Goal: Subscribe to service/newsletter

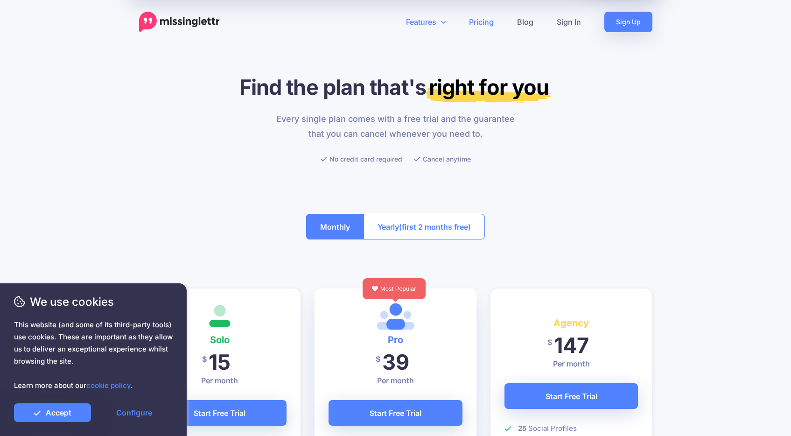
click at [425, 21] on link "Features" at bounding box center [425, 22] width 63 height 21
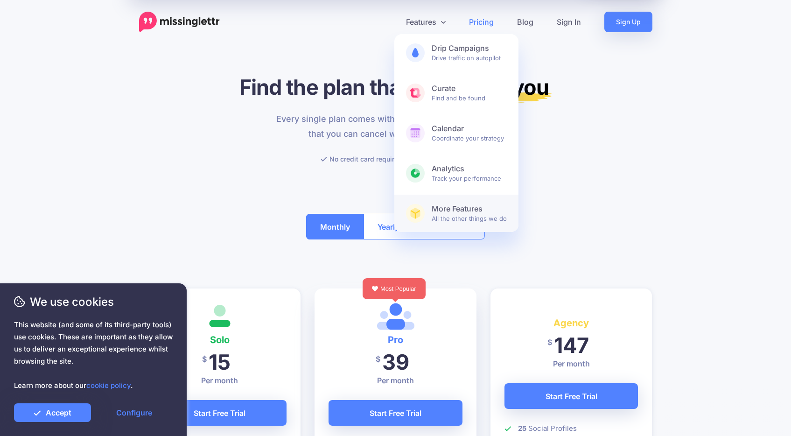
click at [438, 201] on link "More Features All the other things we do" at bounding box center [456, 213] width 124 height 37
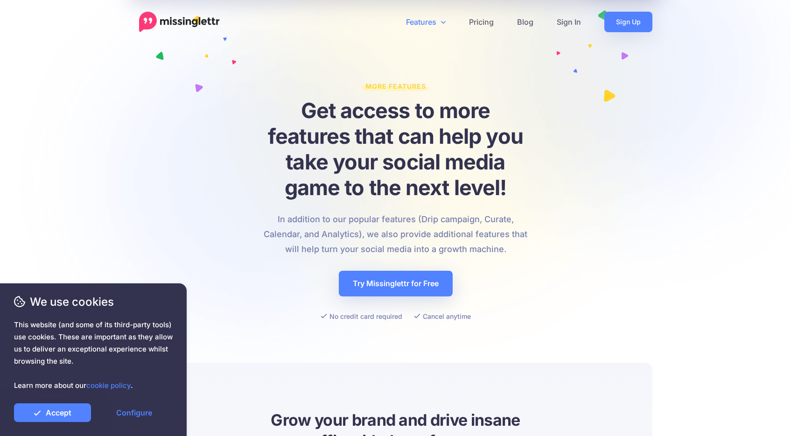
click at [424, 23] on link "Features" at bounding box center [425, 22] width 63 height 21
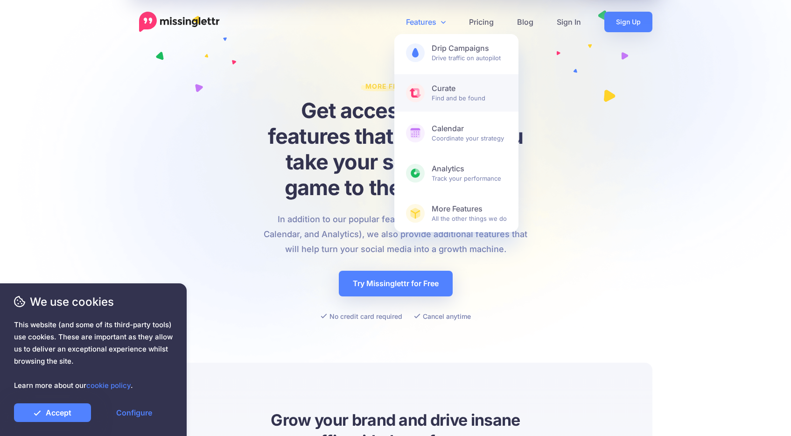
click at [445, 102] on span "Curate Find and be found" at bounding box center [469, 93] width 75 height 19
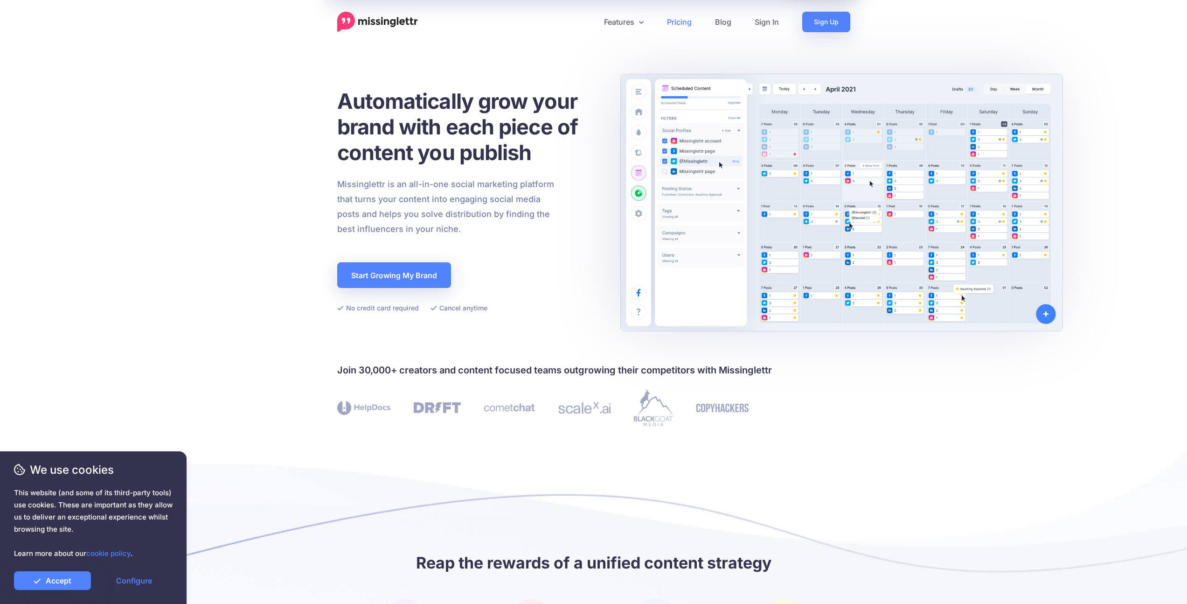
click at [682, 27] on link "Pricing" at bounding box center [680, 22] width 48 height 21
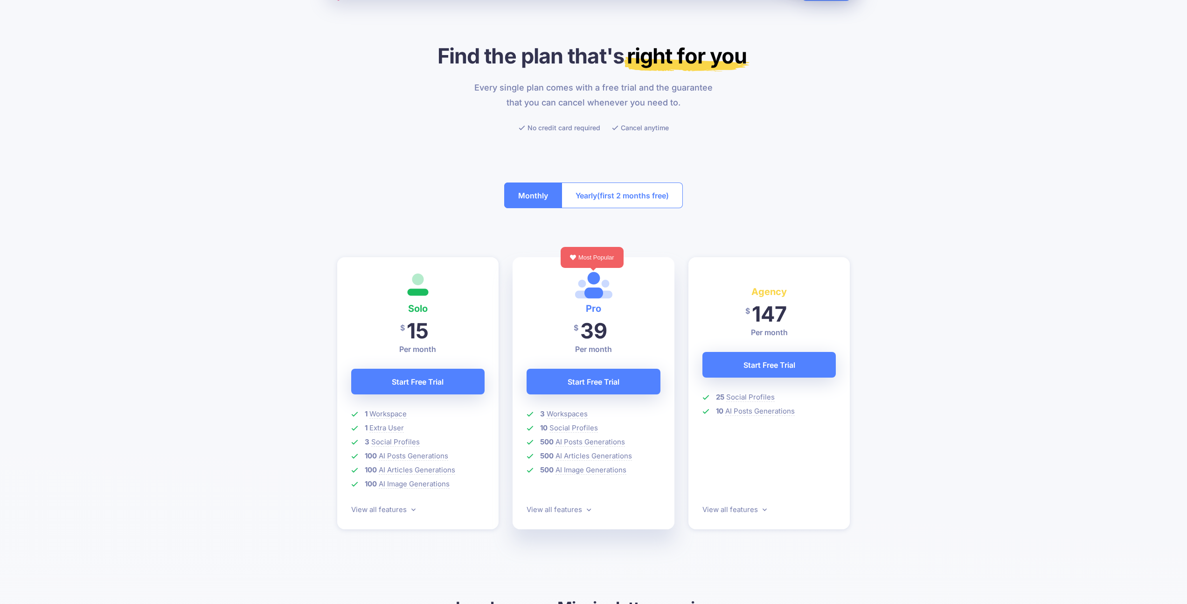
scroll to position [49, 0]
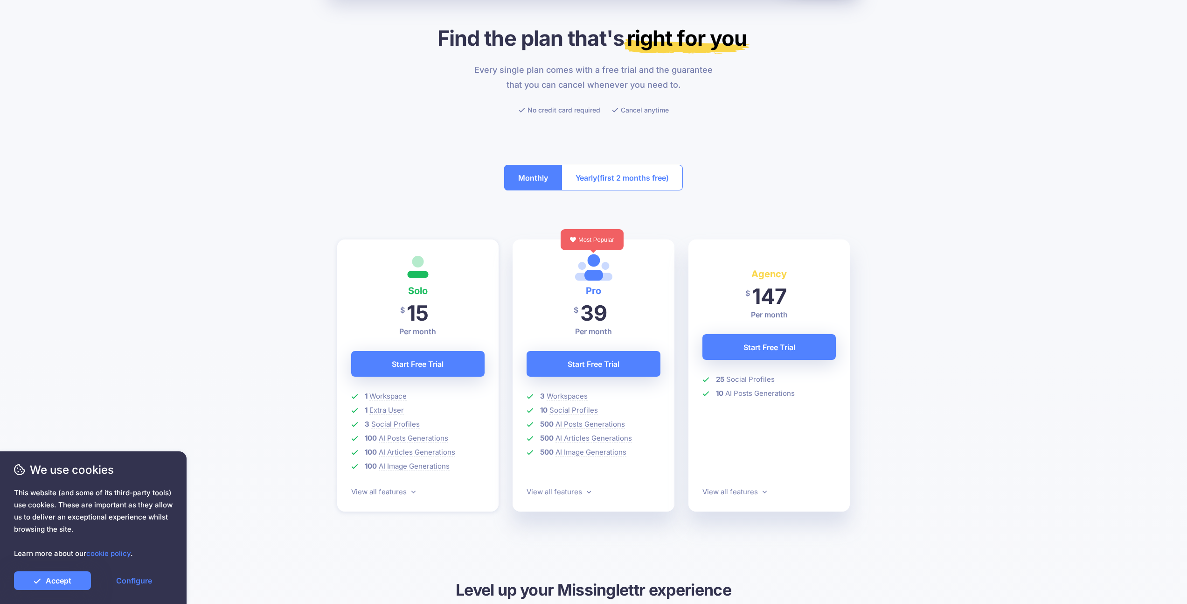
click at [763, 488] on icon at bounding box center [765, 491] width 4 height 7
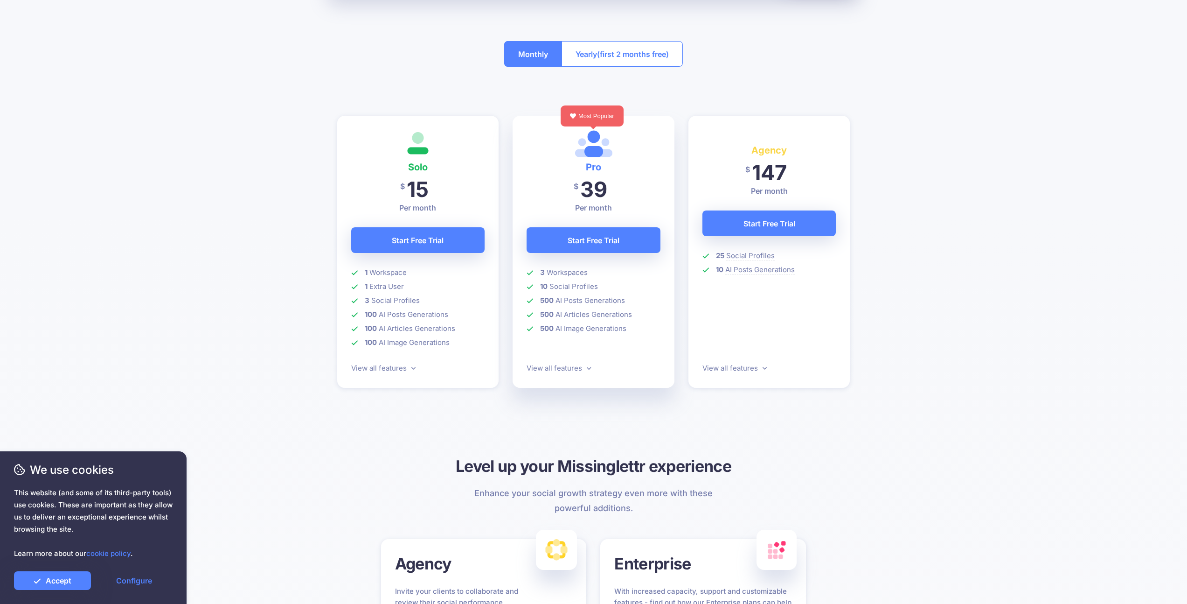
scroll to position [125, 0]
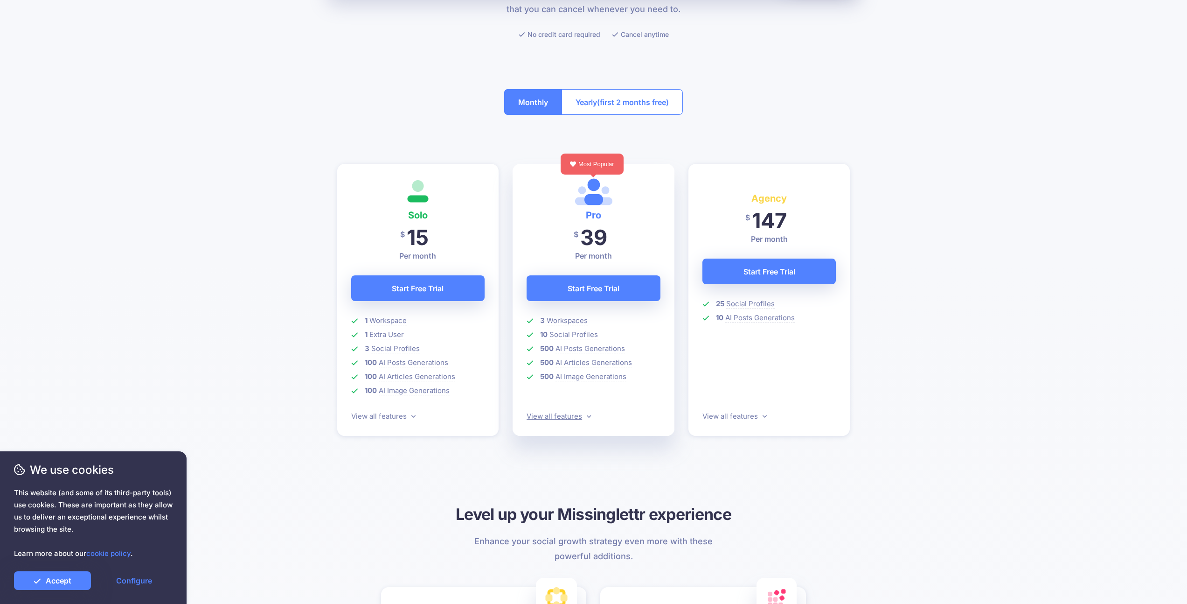
click at [589, 417] on icon at bounding box center [589, 416] width 4 height 3
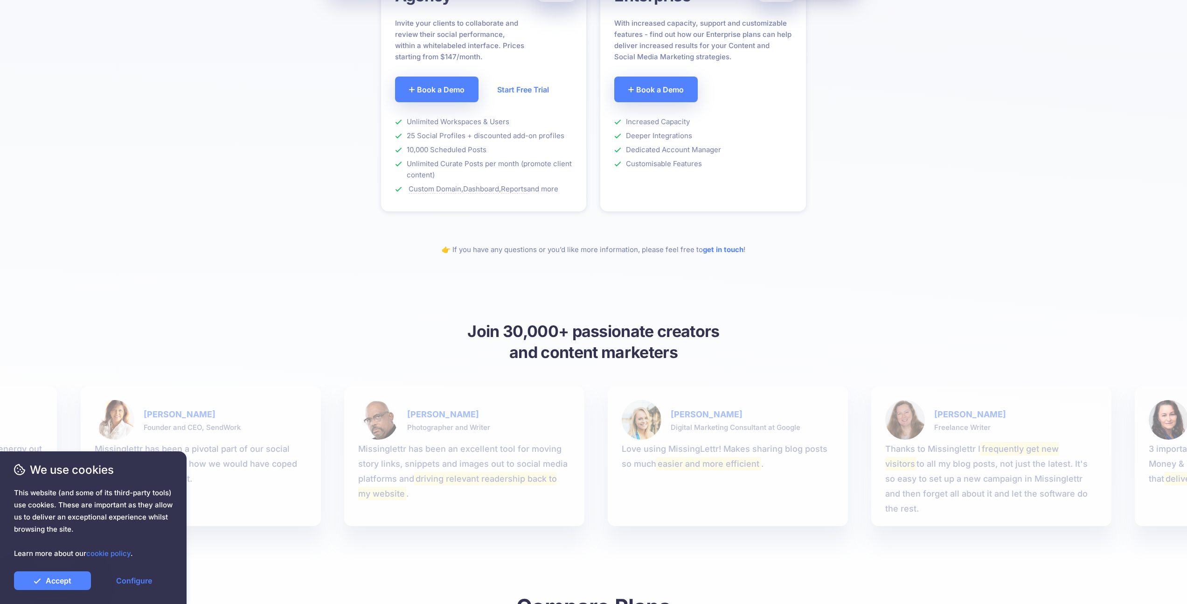
scroll to position [0, 0]
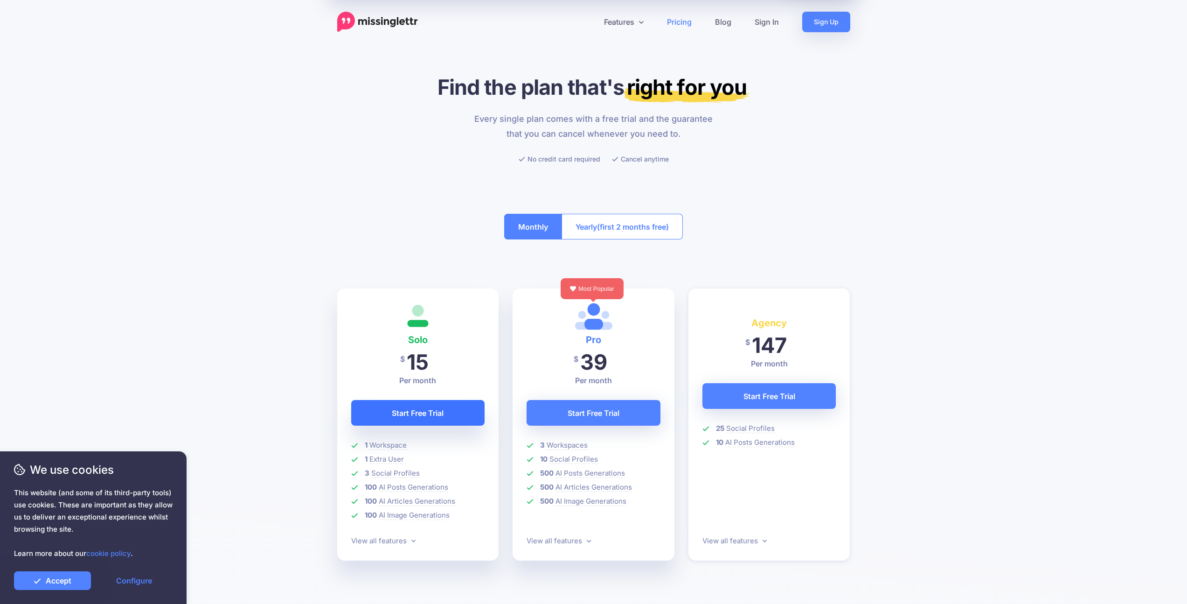
click at [437, 414] on link "Start Free Trial" at bounding box center [418, 413] width 134 height 26
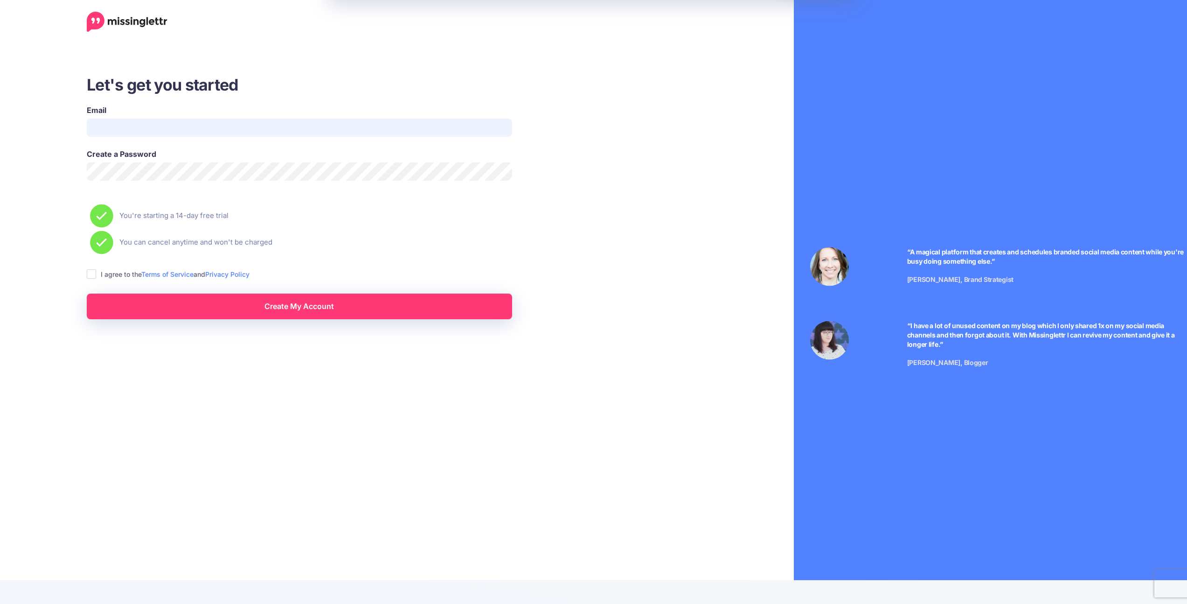
click at [173, 124] on input "Email" at bounding box center [300, 128] width 426 height 18
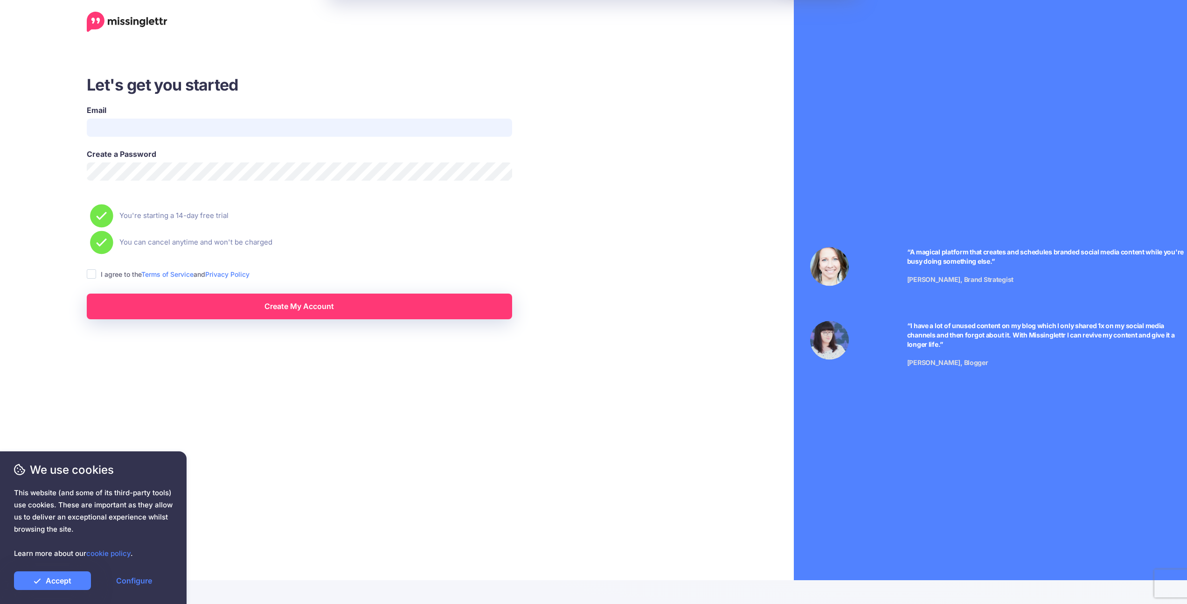
type input "**********"
click at [91, 274] on ins at bounding box center [91, 273] width 9 height 9
click at [239, 306] on link "Create My Account" at bounding box center [300, 306] width 426 height 26
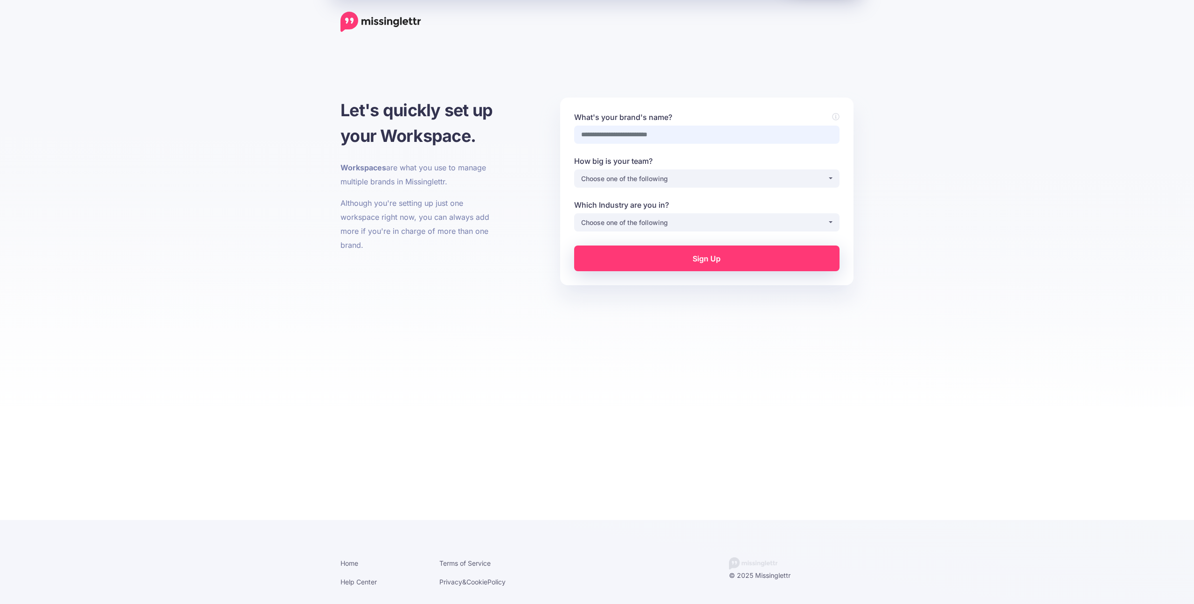
click at [627, 135] on input "What's your brand's name?" at bounding box center [706, 135] width 265 height 18
type input "**********"
click at [683, 177] on div "Choose one of the following" at bounding box center [704, 178] width 246 height 11
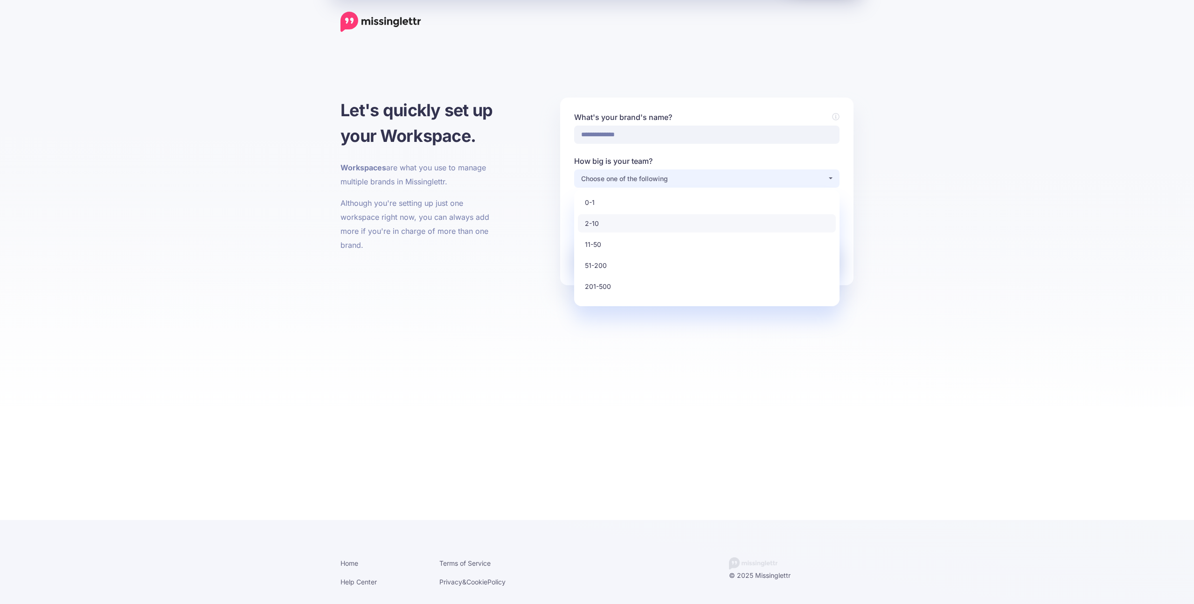
click at [593, 224] on span "2-10" at bounding box center [592, 223] width 14 height 11
select select "*"
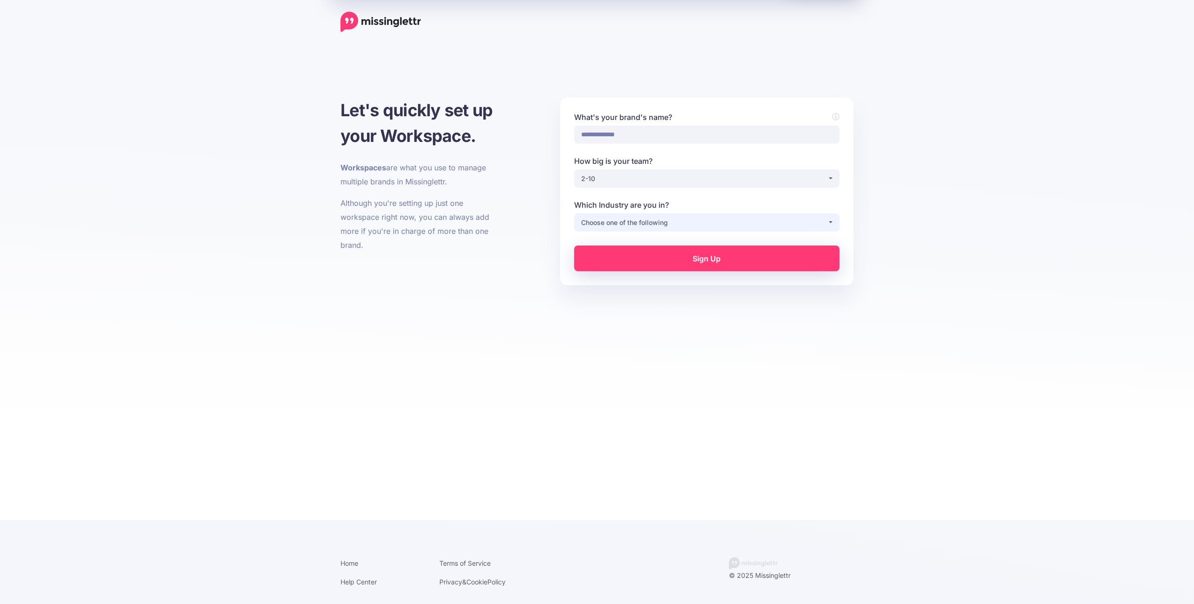
click at [631, 219] on div "Choose one of the following" at bounding box center [704, 222] width 246 height 11
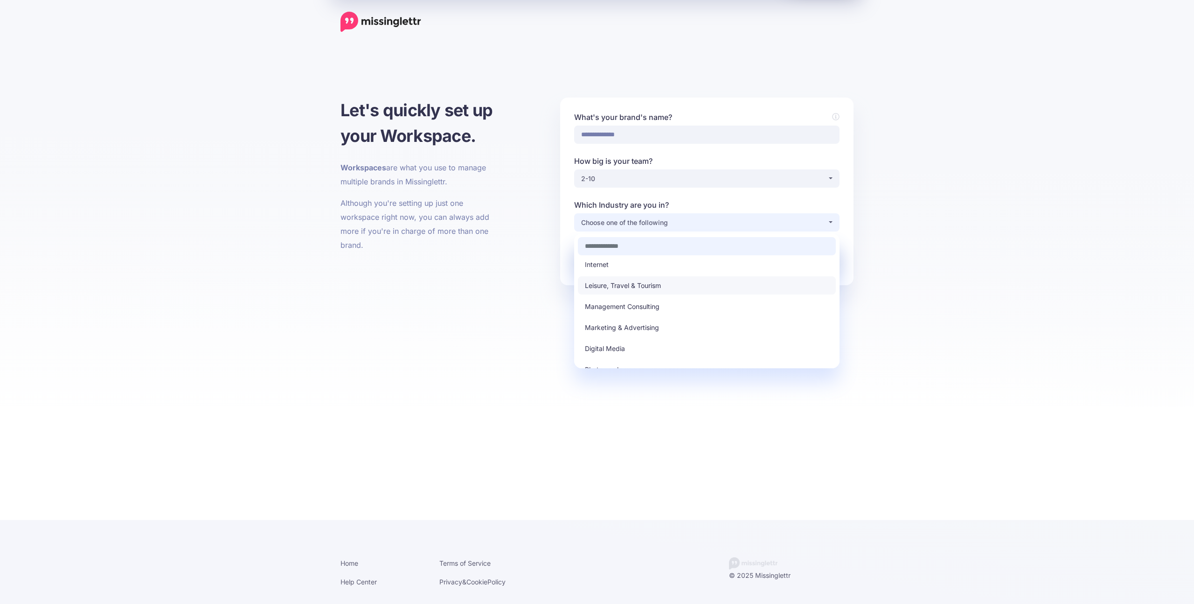
scroll to position [152, 0]
click at [649, 324] on span "Marketing & Advertising" at bounding box center [622, 326] width 74 height 11
select select "*********"
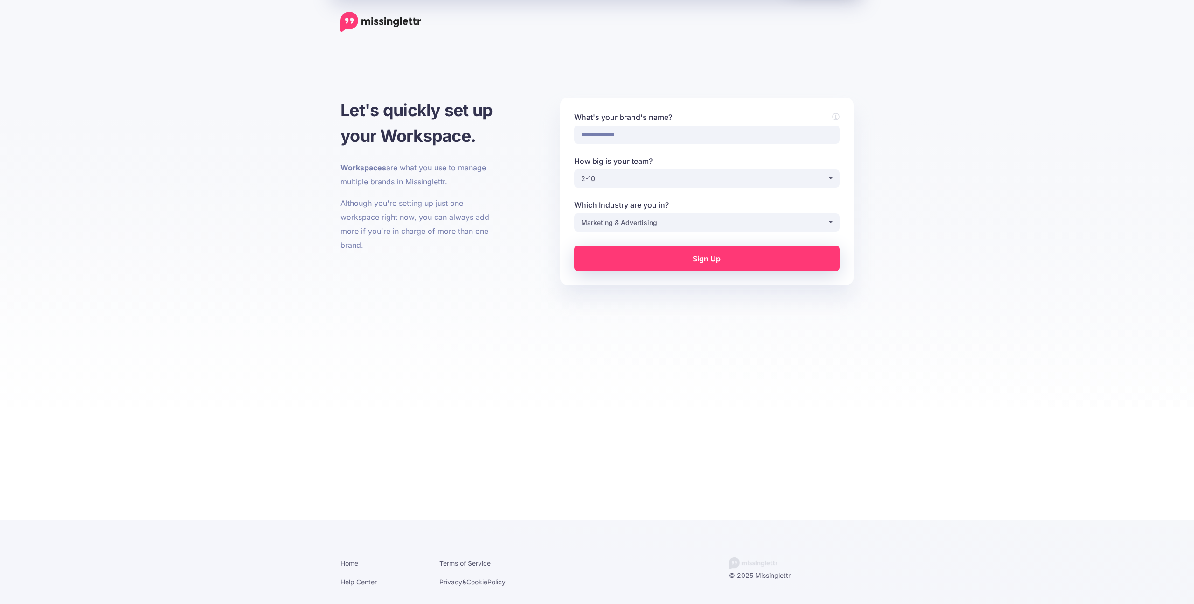
click at [693, 259] on link "Sign Up" at bounding box center [706, 258] width 265 height 26
